Goal: Register for event/course

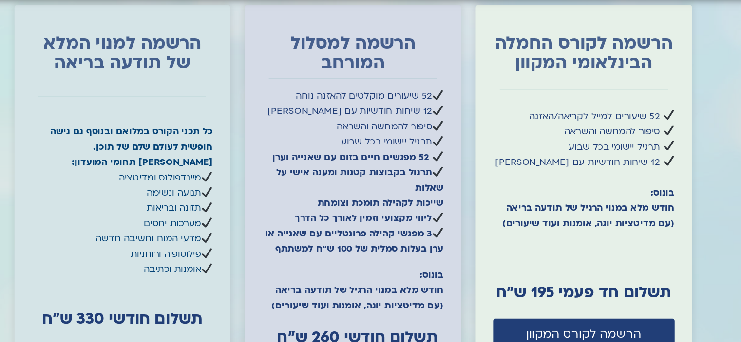
scroll to position [2575, 0]
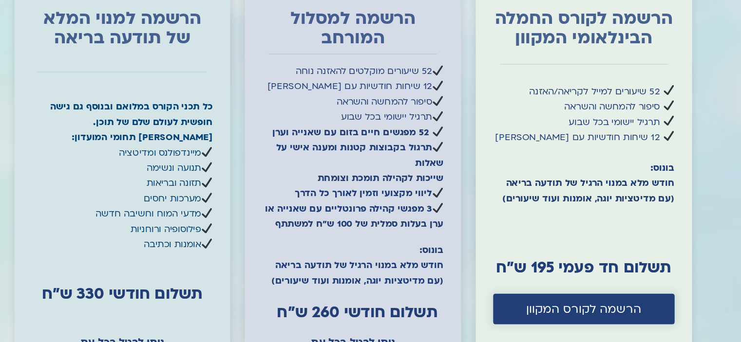
click at [510, 248] on span "הרשמה לקורס המקוון" at bounding box center [524, 252] width 77 height 9
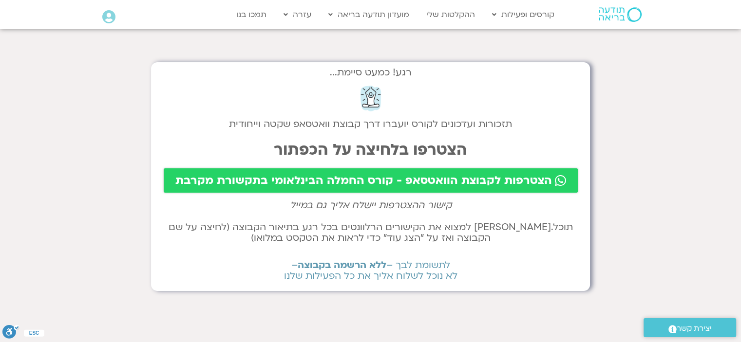
click at [400, 176] on span "הצטרפות לקבוצת הוואטסאפ - קורס החמלה הבינלאומי בתקשורת מקרבת" at bounding box center [363, 180] width 377 height 13
